Goal: Share content: Share content

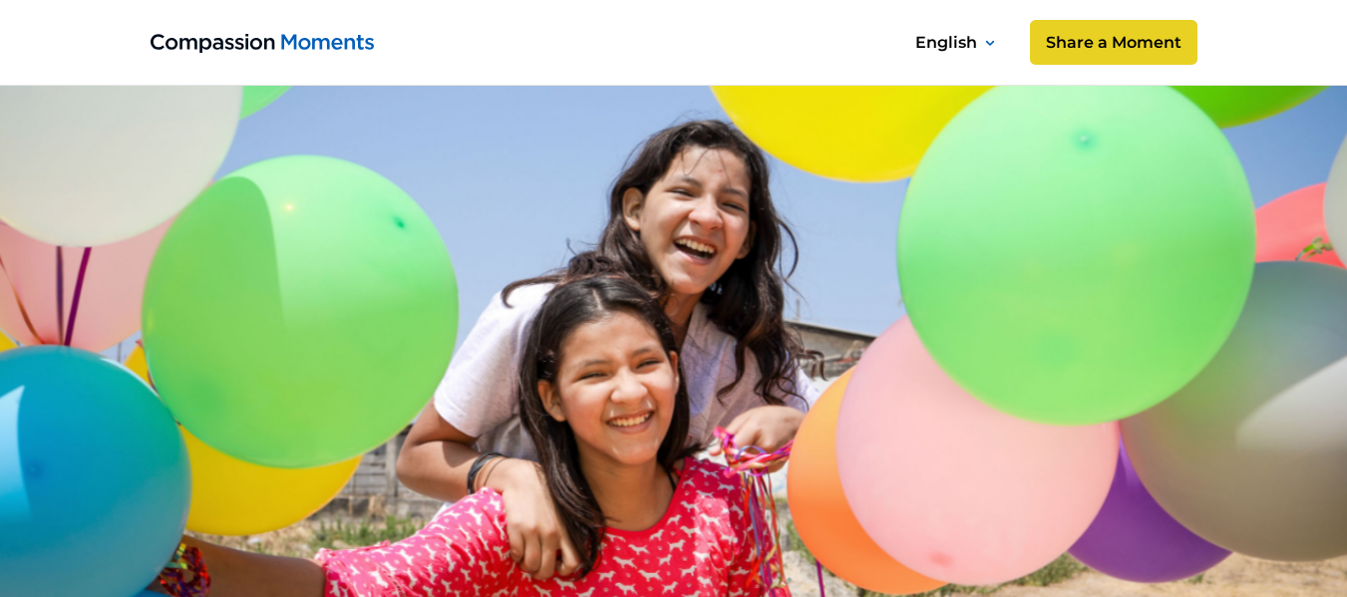
click at [343, 48] on img "home" at bounding box center [262, 43] width 223 height 19
click at [1073, 38] on link "Share a Moment" at bounding box center [1112, 43] width 175 height 48
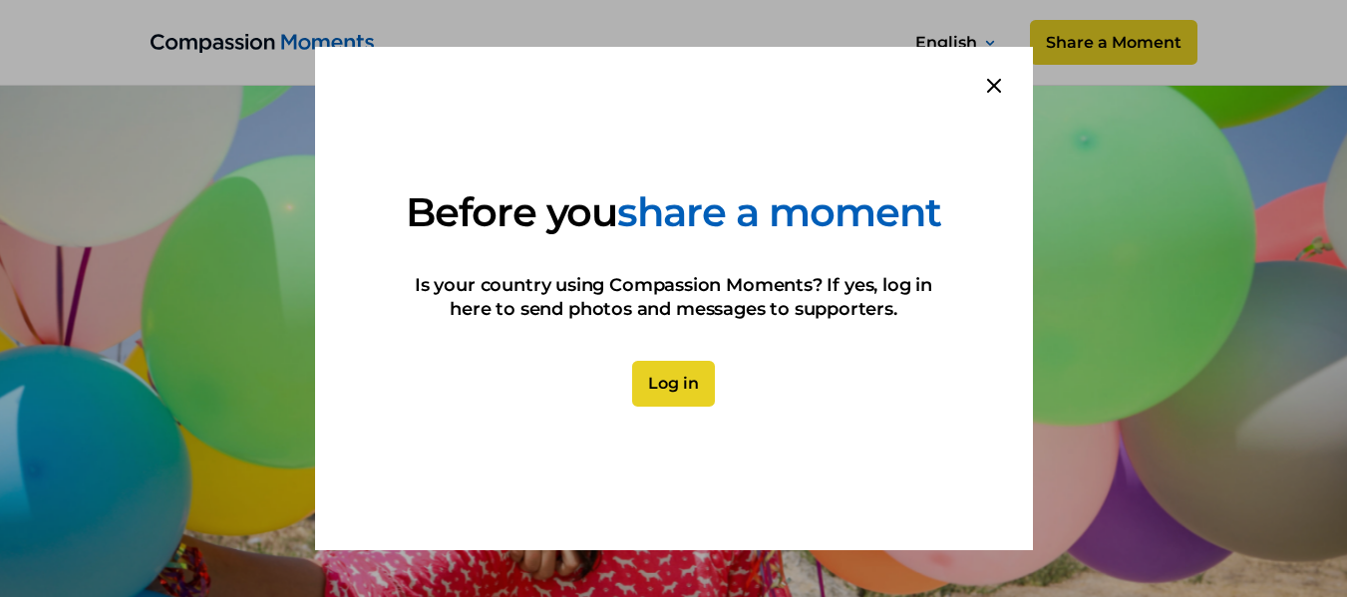
click at [990, 79] on icon at bounding box center [994, 86] width 14 height 14
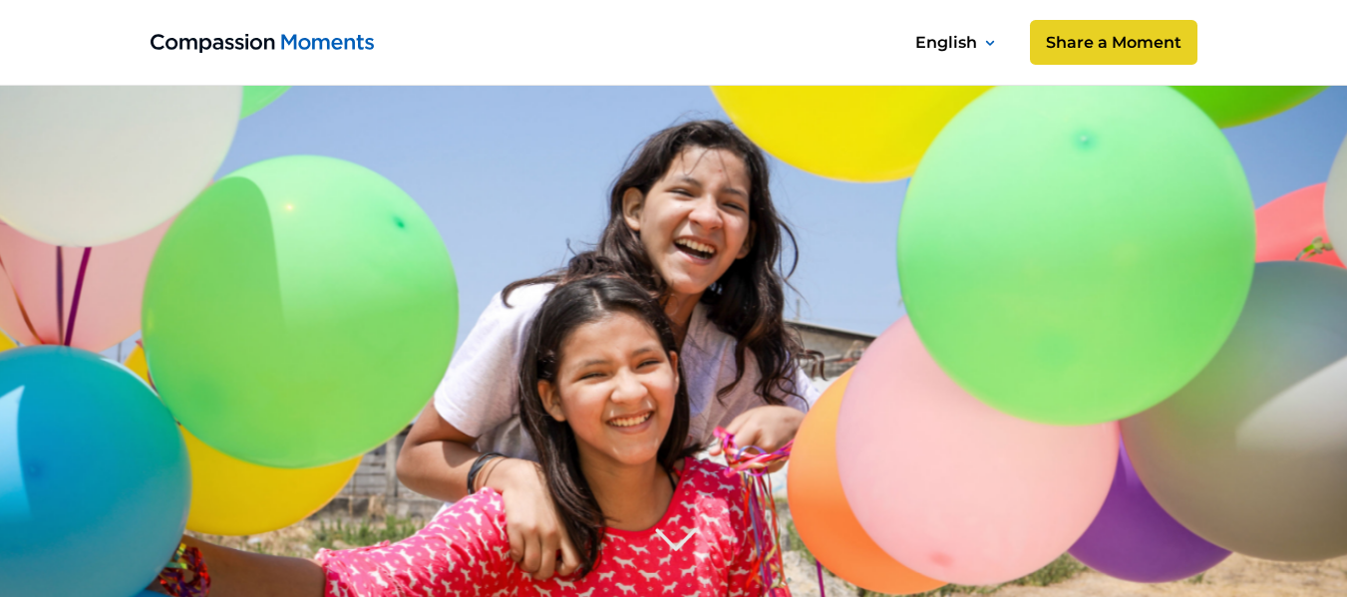
click at [559, 220] on image at bounding box center [673, 500] width 1532 height 1021
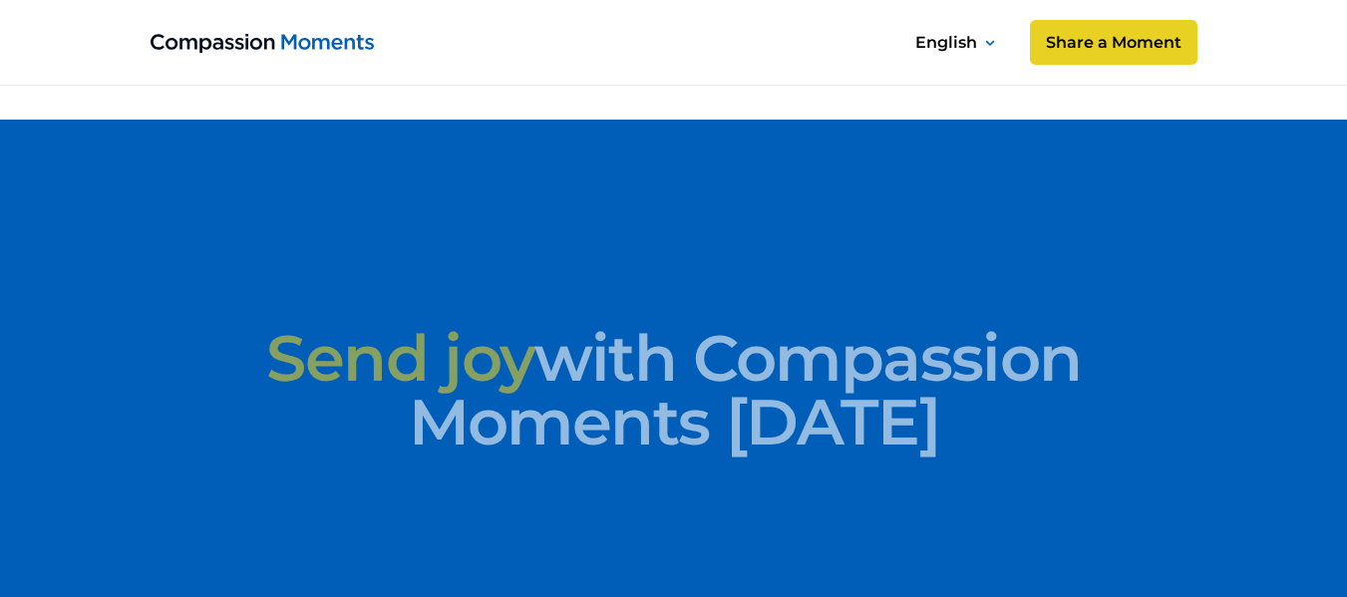
scroll to position [9430, 0]
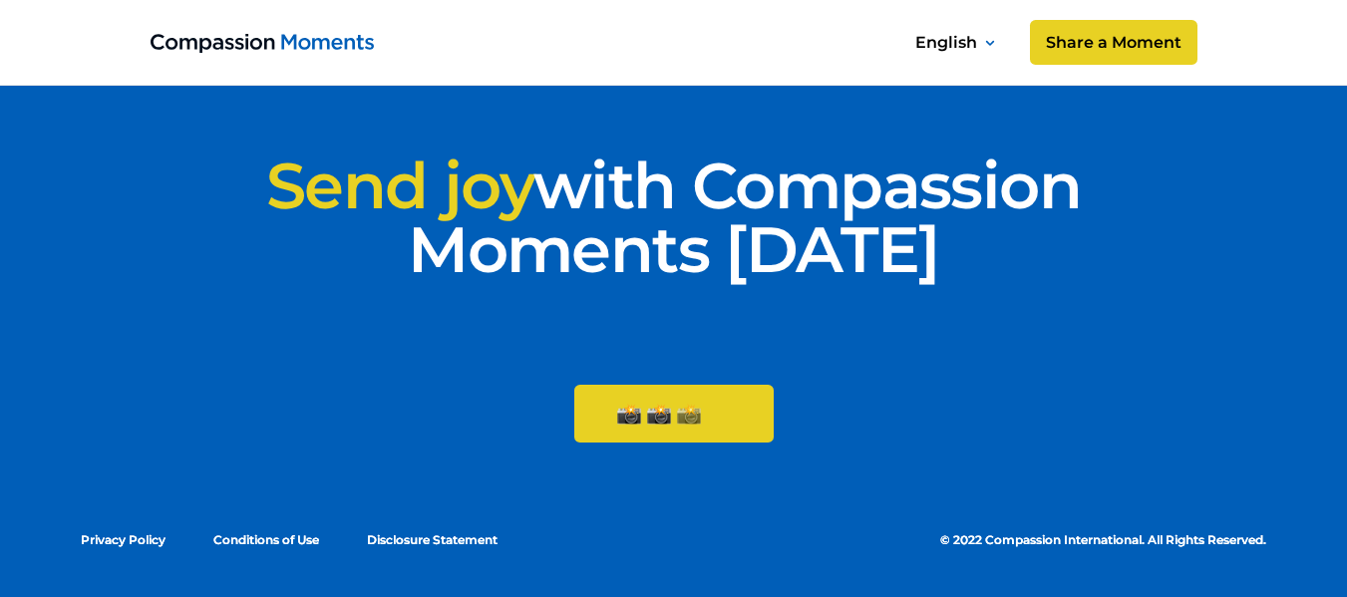
click at [682, 409] on img at bounding box center [689, 414] width 24 height 21
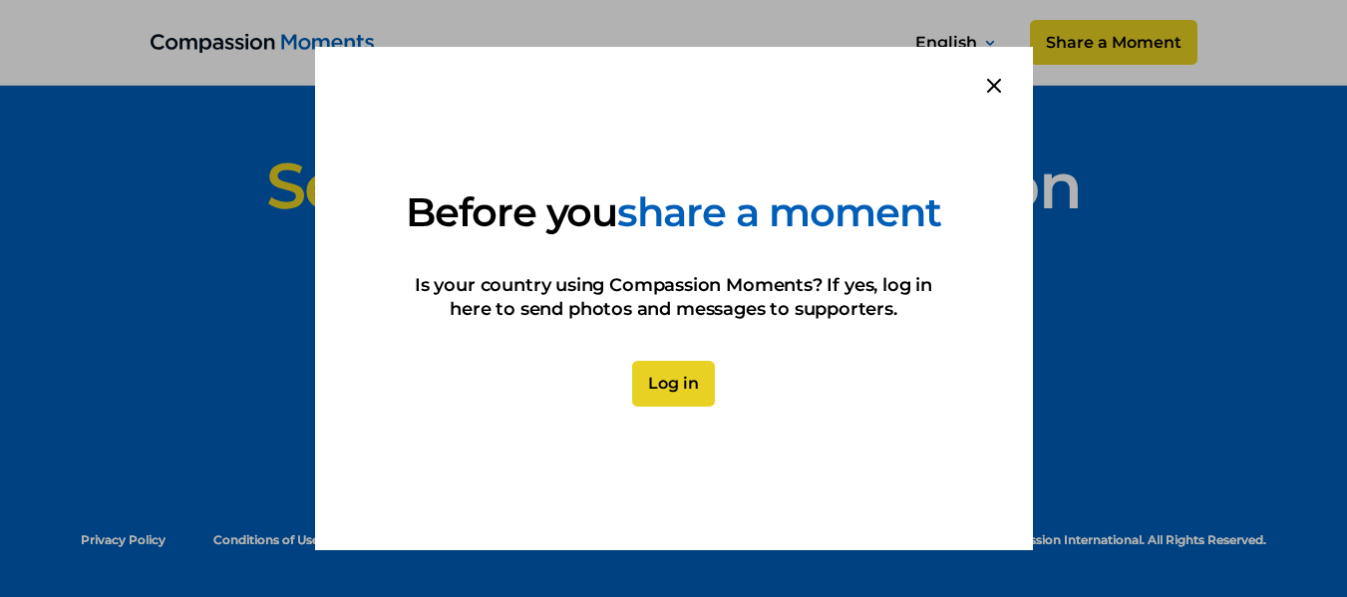
click at [992, 80] on icon at bounding box center [994, 86] width 12 height 12
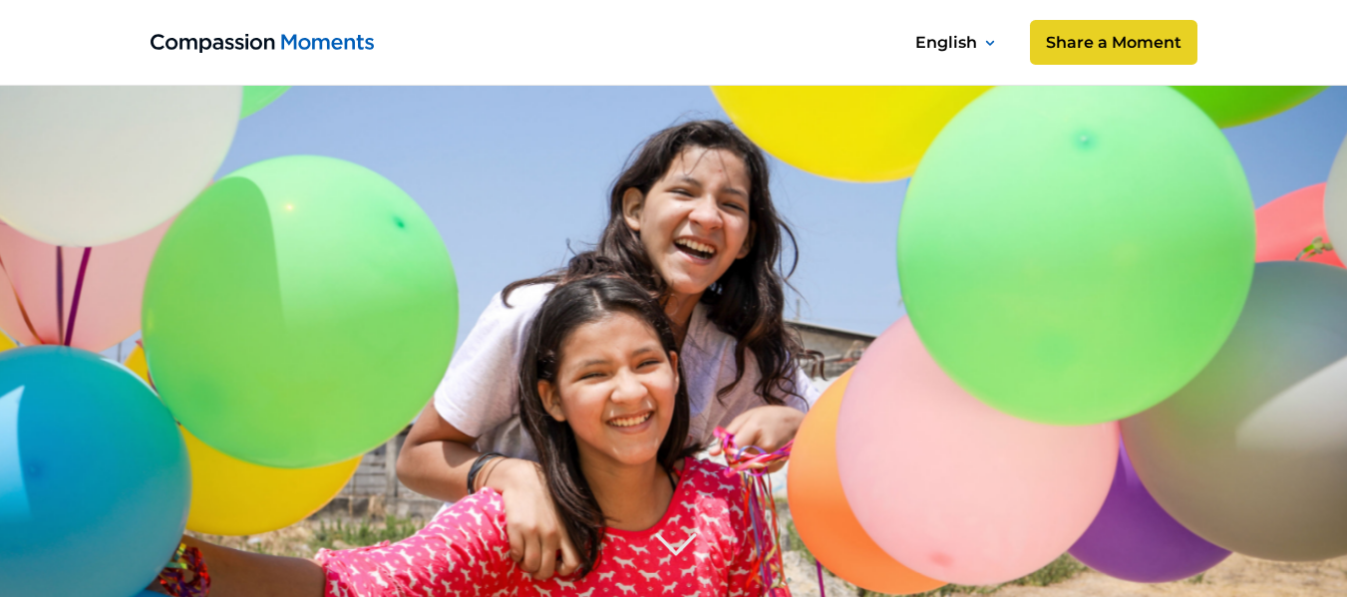
click at [220, 36] on img "home" at bounding box center [262, 43] width 223 height 19
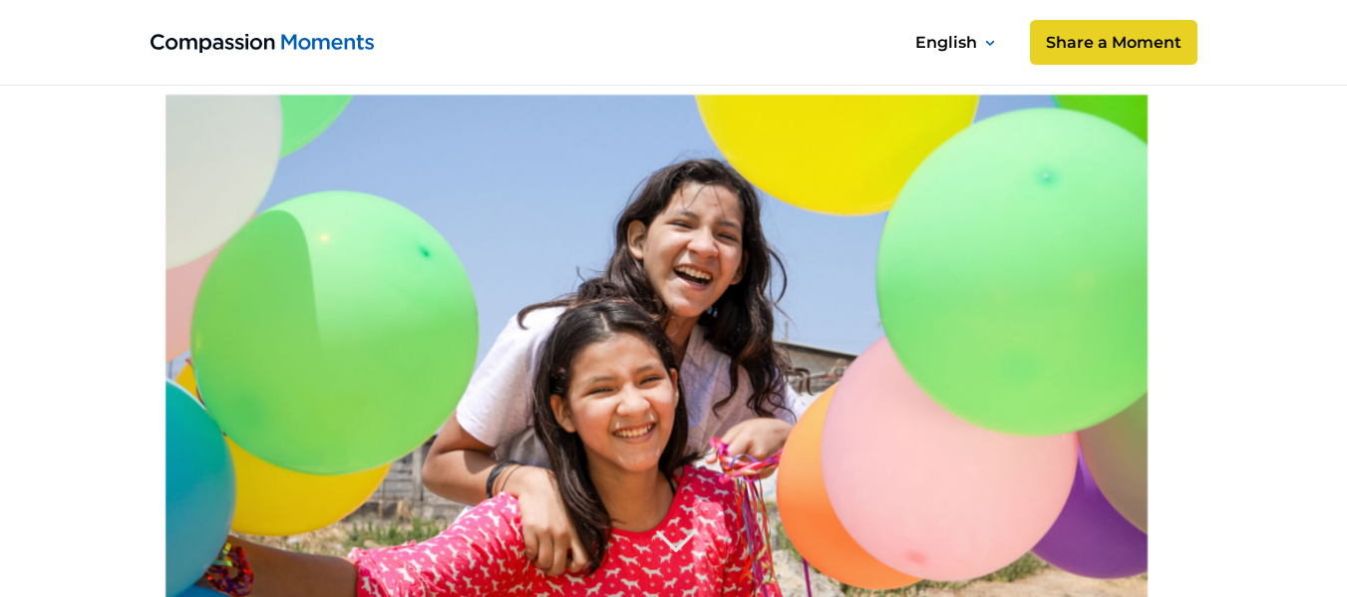
scroll to position [514, 0]
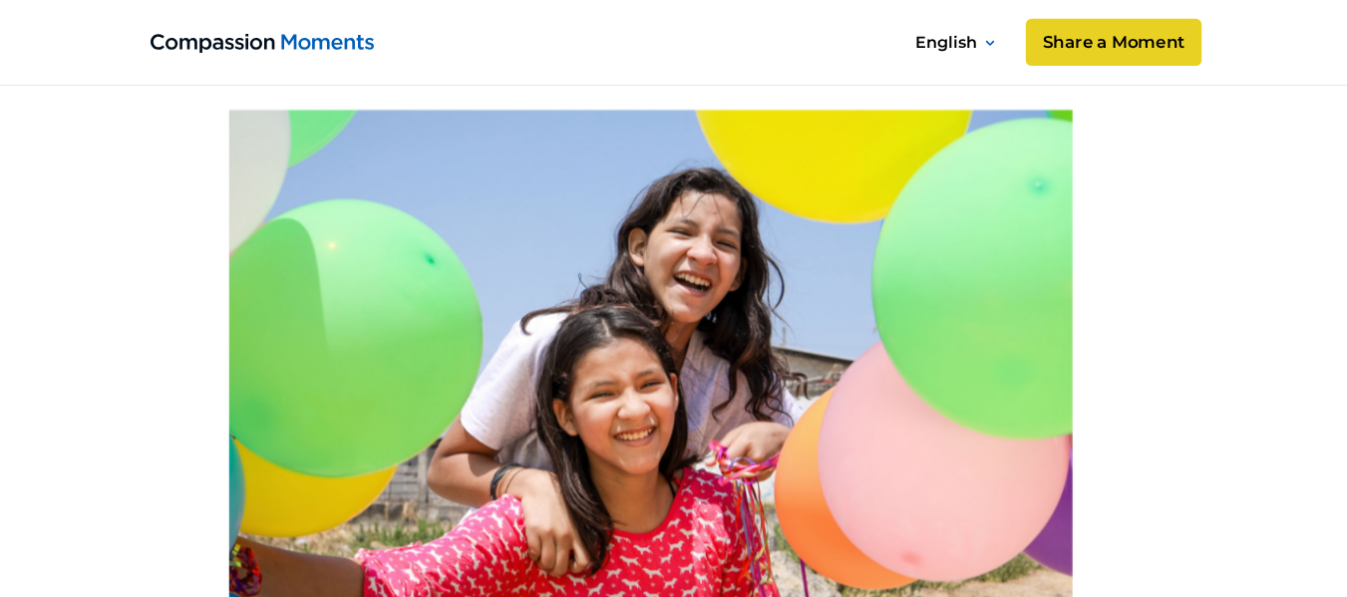
click at [1128, 48] on link "Share a Moment" at bounding box center [1112, 43] width 175 height 48
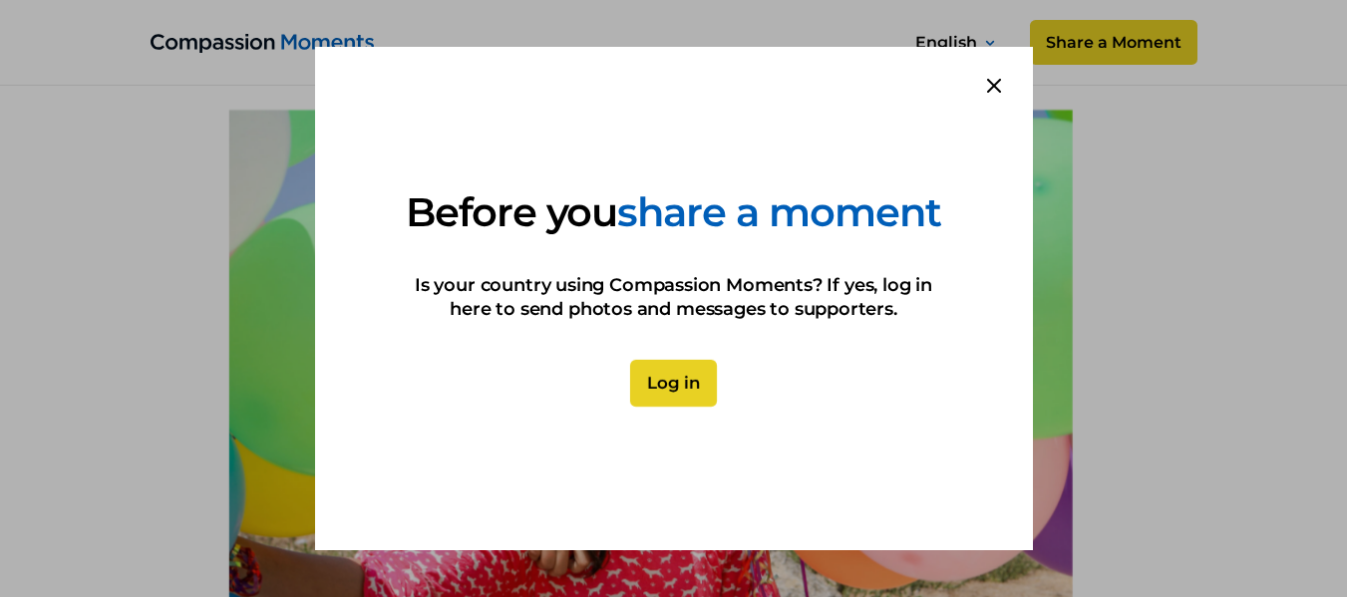
click at [667, 408] on link "Log in" at bounding box center [673, 384] width 87 height 48
